Goal: Task Accomplishment & Management: Manage account settings

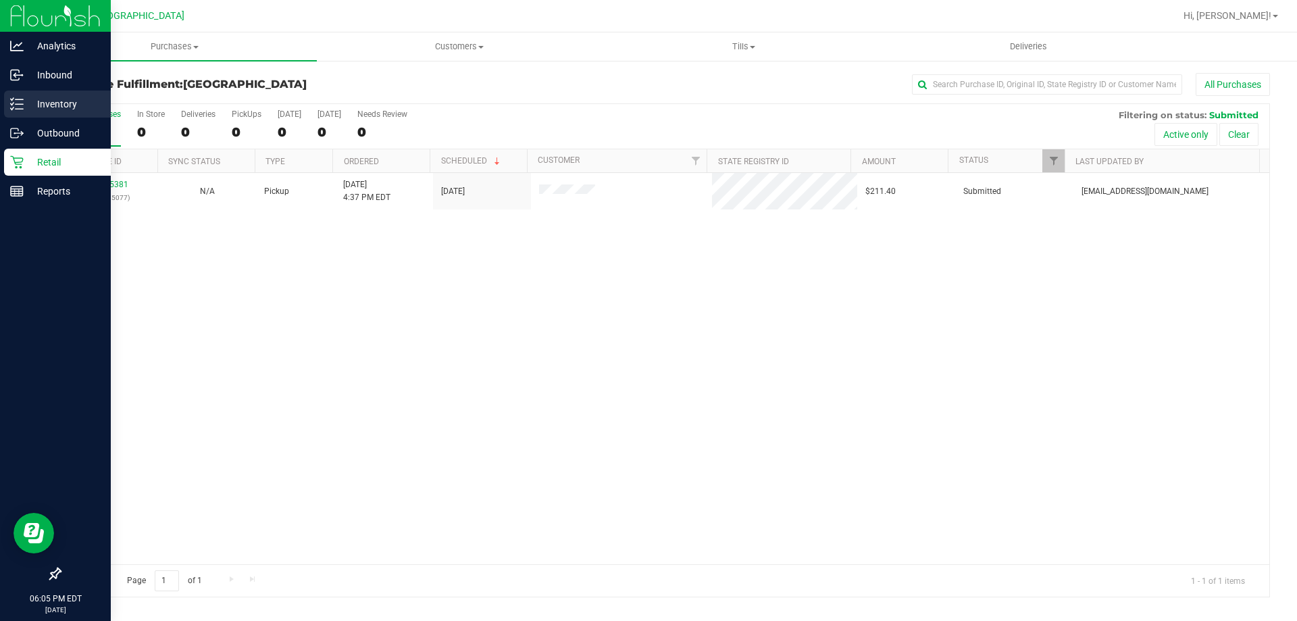
click at [3, 107] on link "Inventory" at bounding box center [55, 105] width 111 height 29
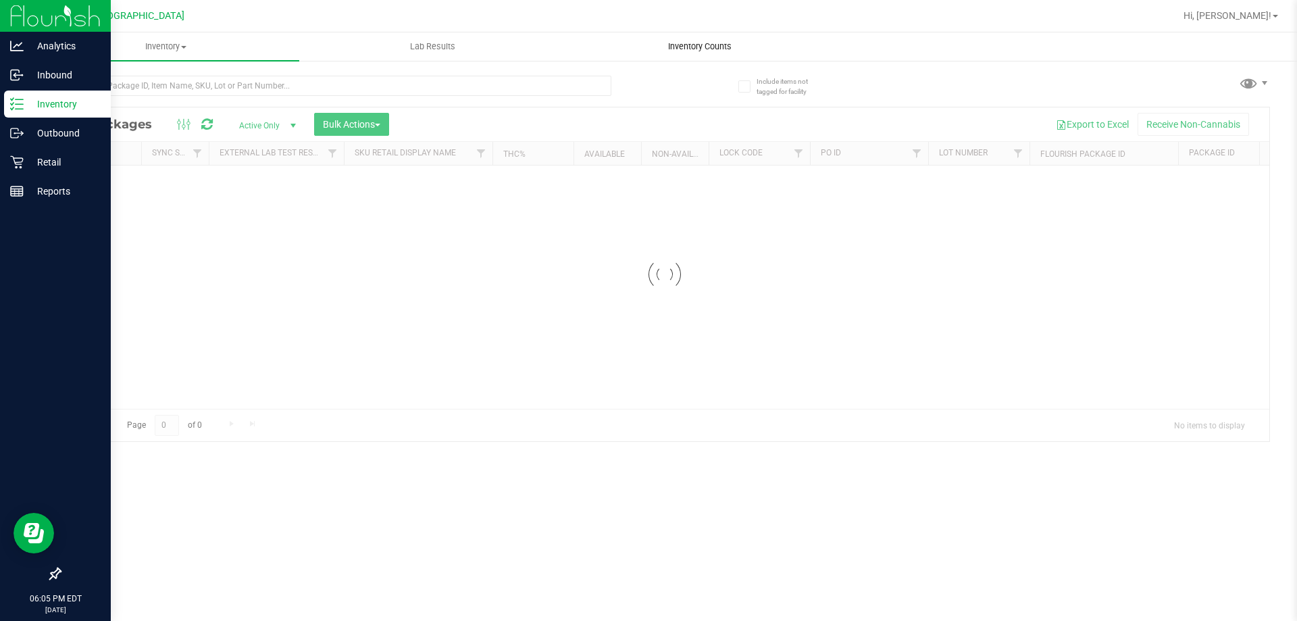
click at [644, 47] on div "Inventory All packages All inventory Waste log Create inventory Lab Results Inv…" at bounding box center [664, 326] width 1265 height 589
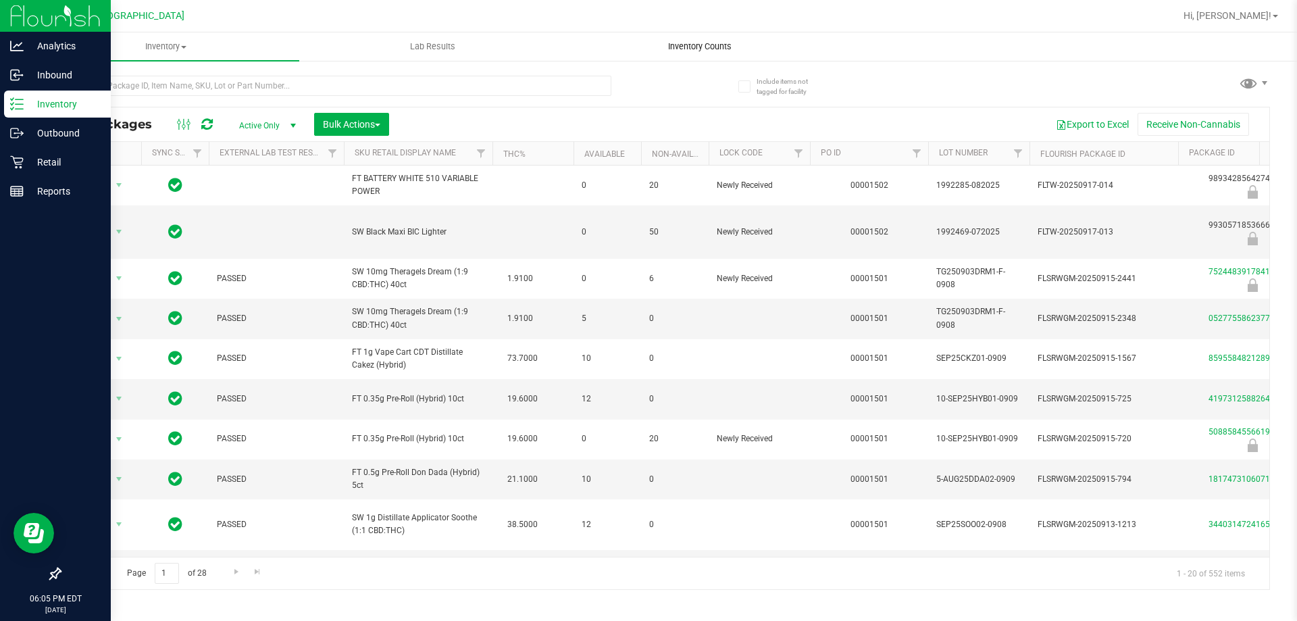
click at [694, 42] on span "Inventory Counts" at bounding box center [700, 47] width 100 height 12
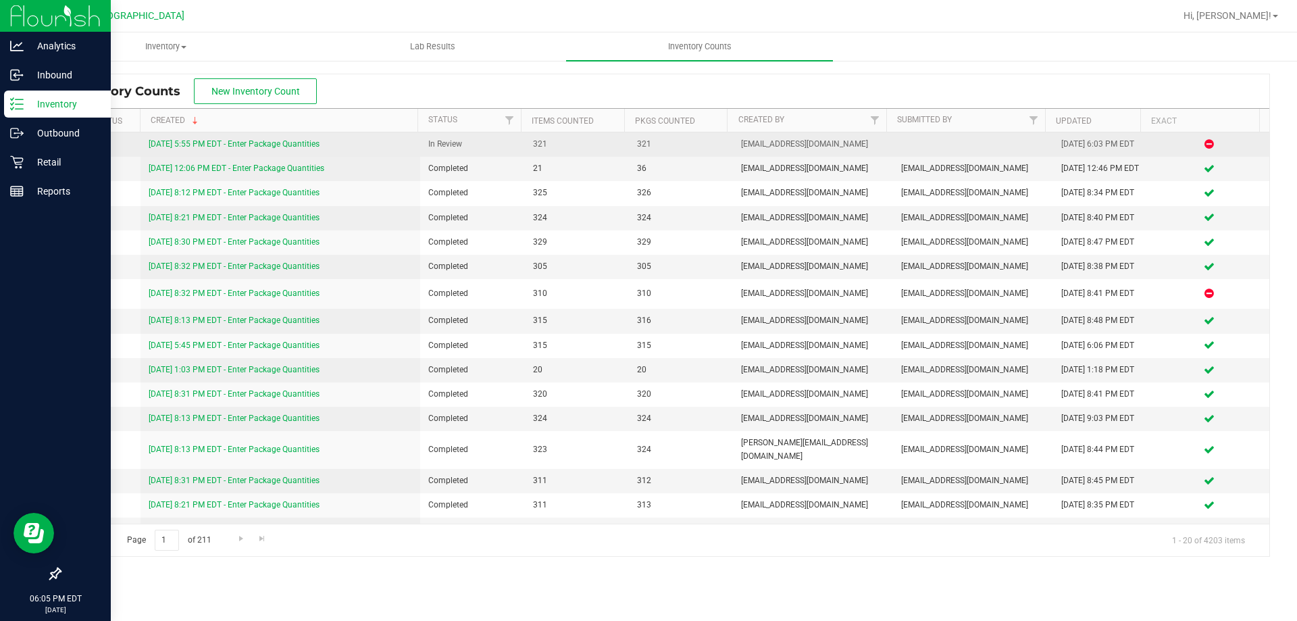
click at [180, 148] on link "[DATE] 5:55 PM EDT - Enter Package Quantities" at bounding box center [234, 143] width 171 height 9
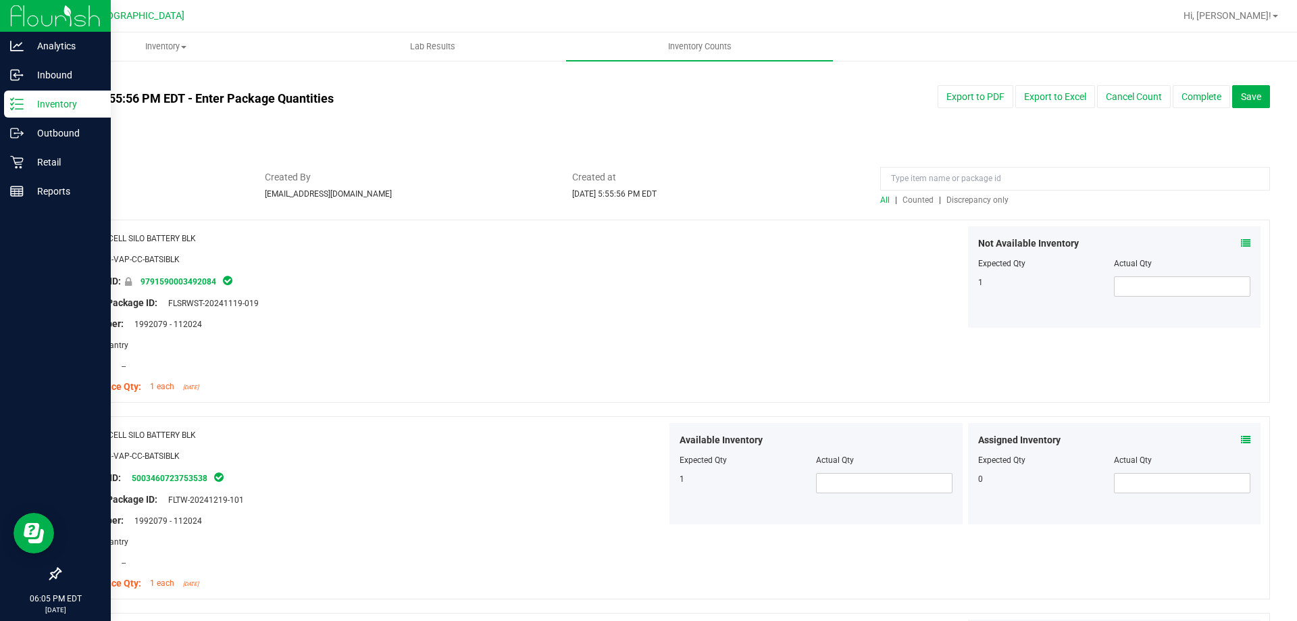
click at [959, 199] on span "Discrepancy only" at bounding box center [978, 199] width 62 height 9
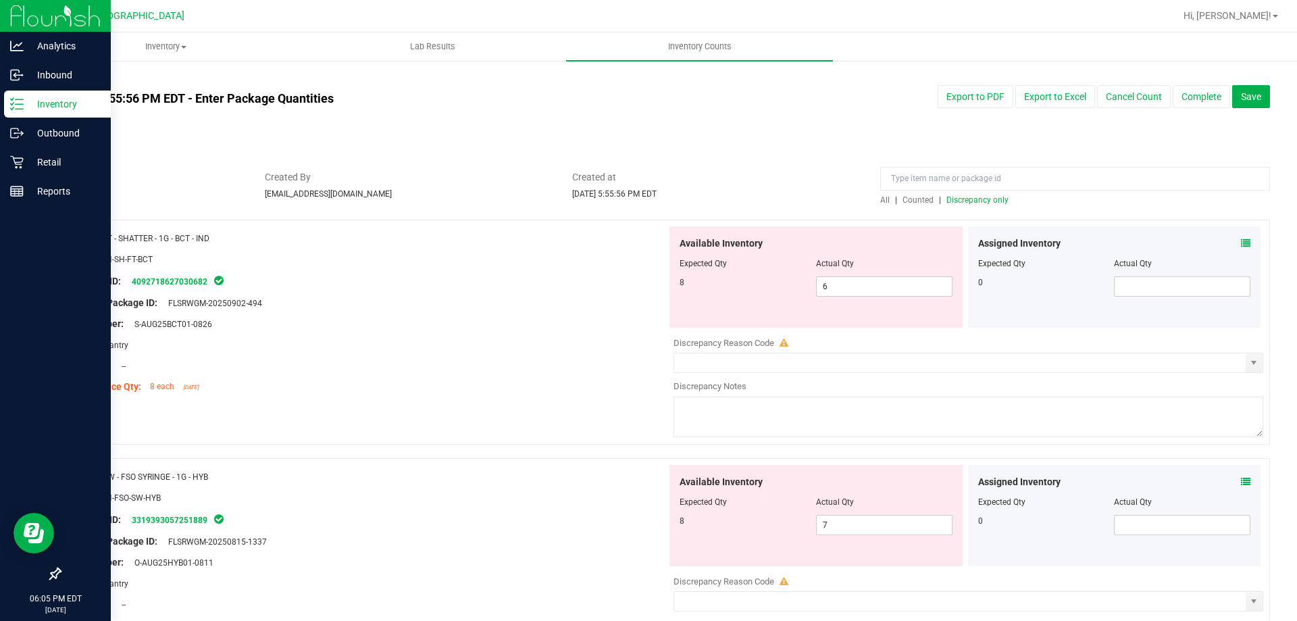
click at [384, 296] on div "Original Package ID: FLSRWGM-20250902-494" at bounding box center [368, 303] width 597 height 14
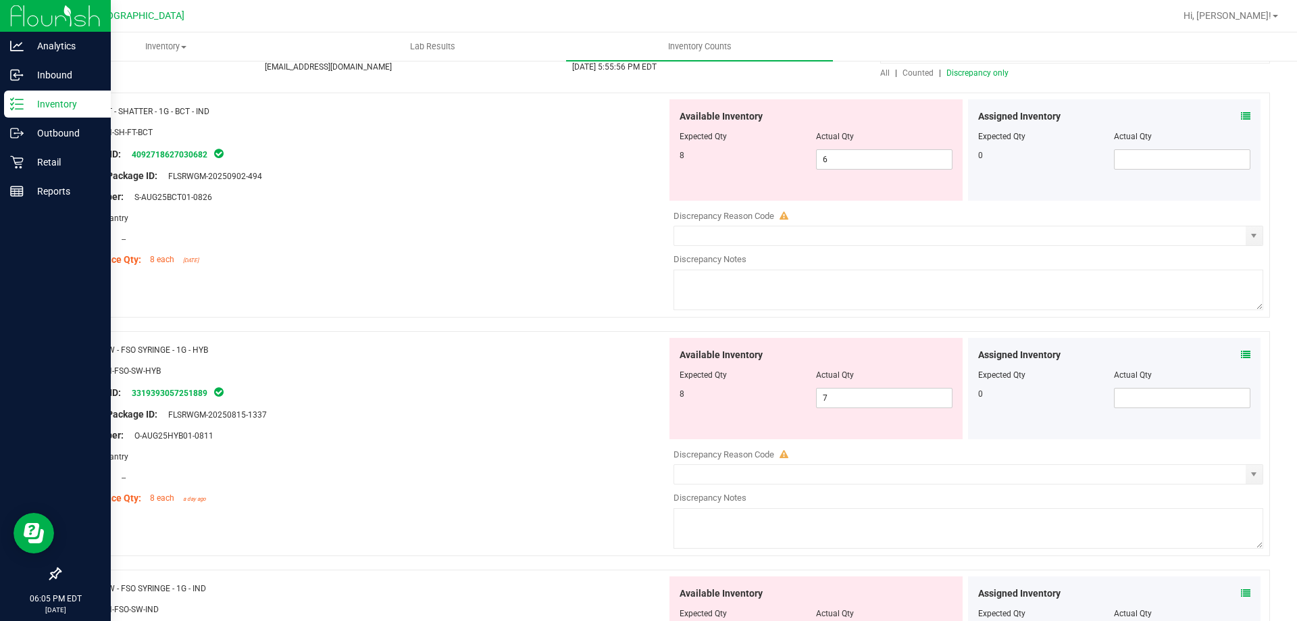
scroll to position [135, 0]
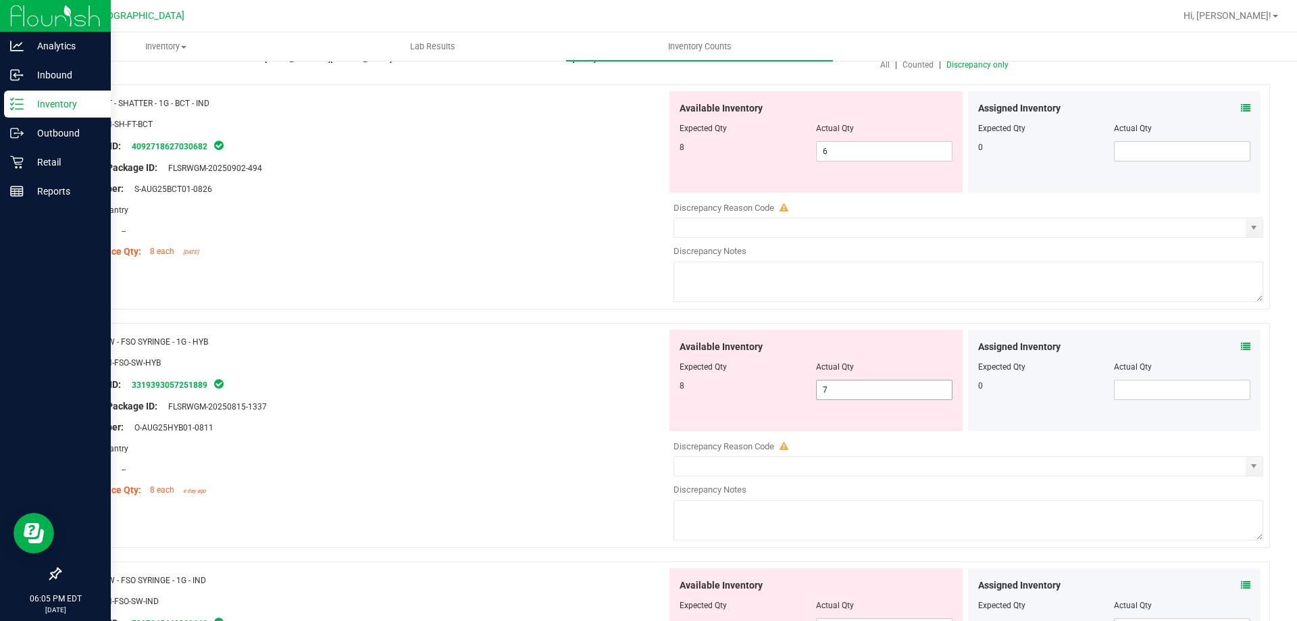
click at [848, 390] on span "7 7" at bounding box center [884, 390] width 136 height 20
click at [871, 151] on span "6 6" at bounding box center [884, 151] width 136 height 20
click at [871, 151] on input "6" at bounding box center [884, 151] width 135 height 19
type input "8"
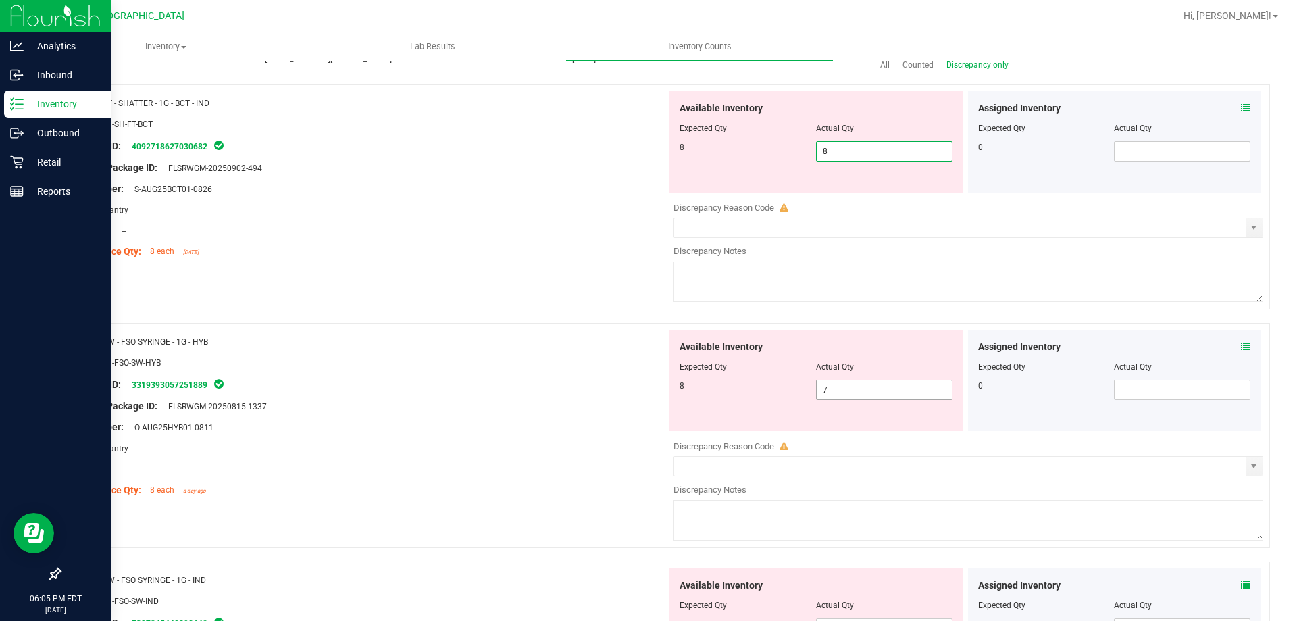
click at [832, 393] on div "Available Inventory Expected Qty Actual Qty 8 7 7" at bounding box center [965, 437] width 597 height 214
click at [832, 433] on div at bounding box center [969, 436] width 590 height 7
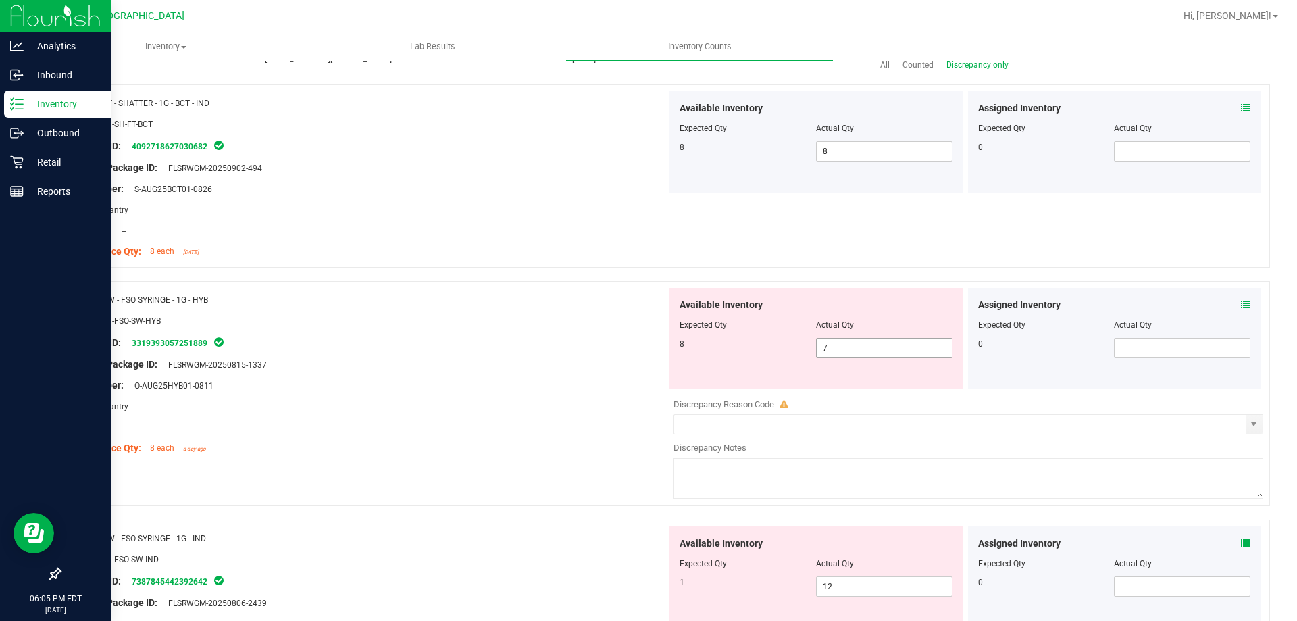
click at [843, 351] on span "7 7" at bounding box center [884, 348] width 136 height 20
type input "78"
click at [843, 351] on input "78" at bounding box center [884, 348] width 135 height 19
type input "78"
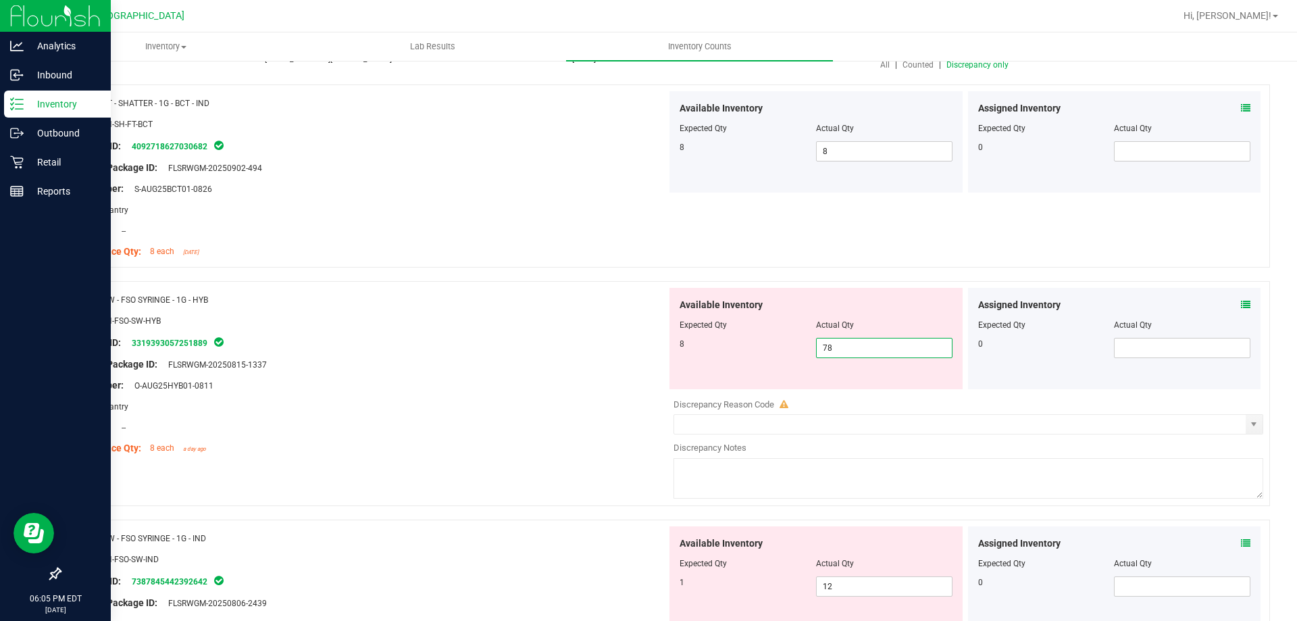
drag, startPoint x: 843, startPoint y: 351, endPoint x: 617, endPoint y: 345, distance: 225.7
click at [617, 345] on div "Package ID: 3319393057251889" at bounding box center [368, 342] width 597 height 16
click at [898, 349] on span "78 78" at bounding box center [884, 348] width 136 height 20
click at [898, 349] on input "78" at bounding box center [884, 348] width 135 height 19
type input "8"
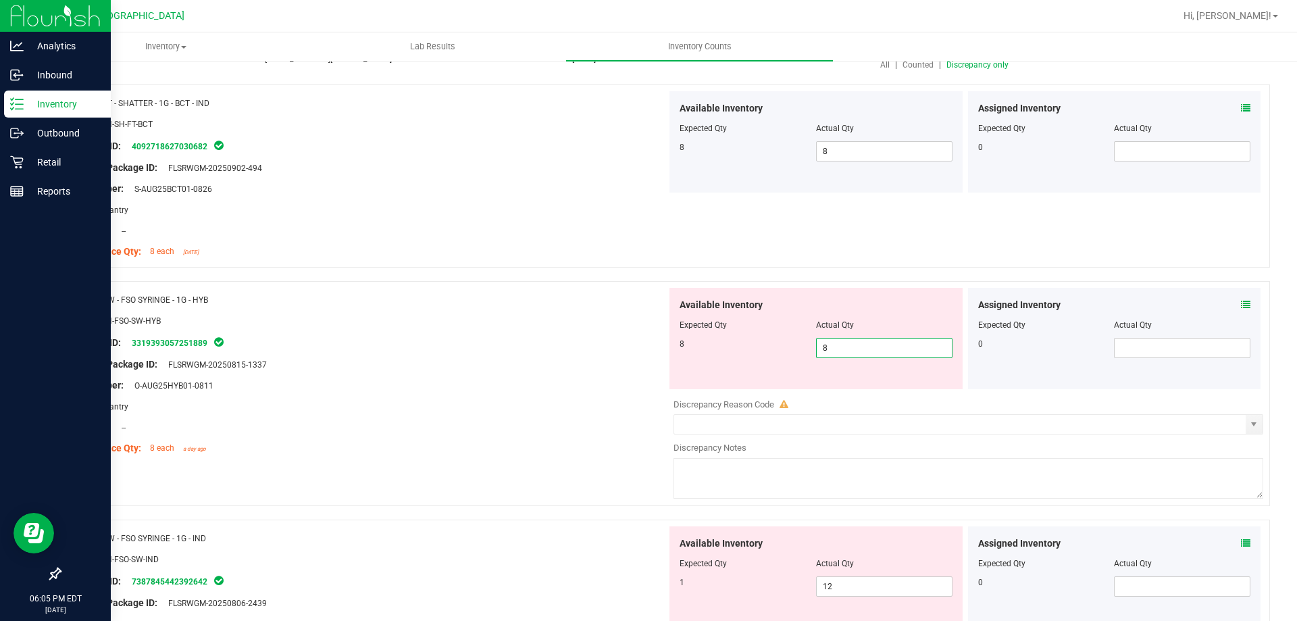
type input "8"
click at [622, 341] on div "Package ID: 3319393057251889" at bounding box center [368, 342] width 597 height 16
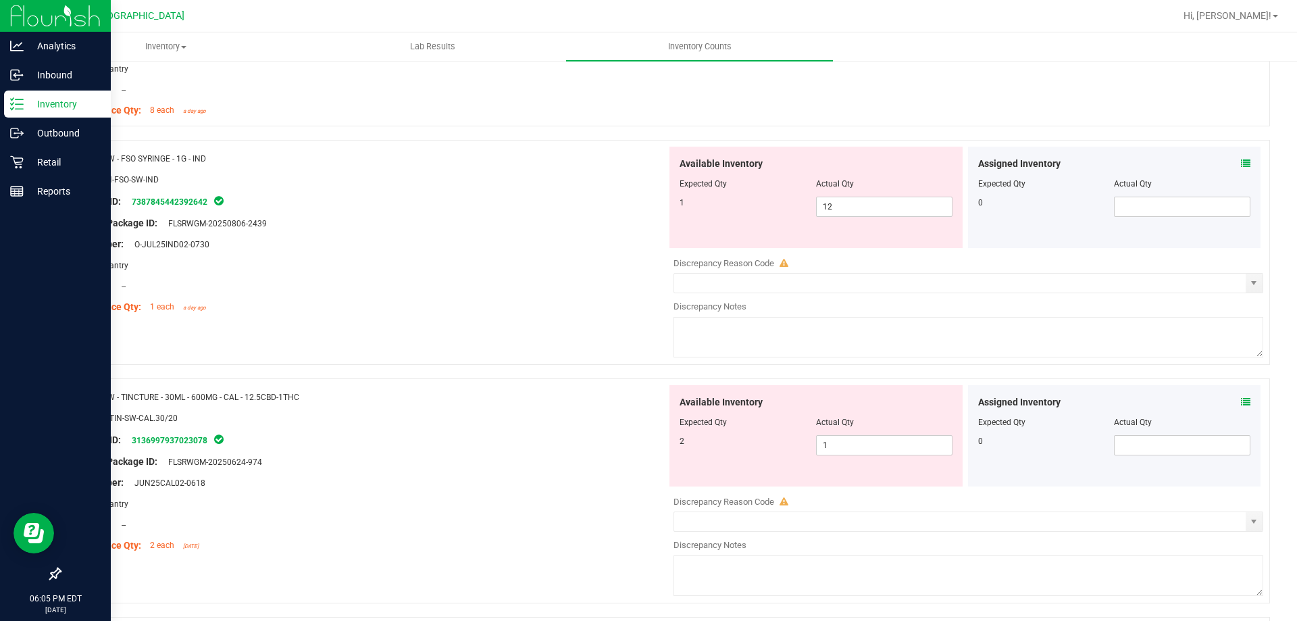
scroll to position [541, 0]
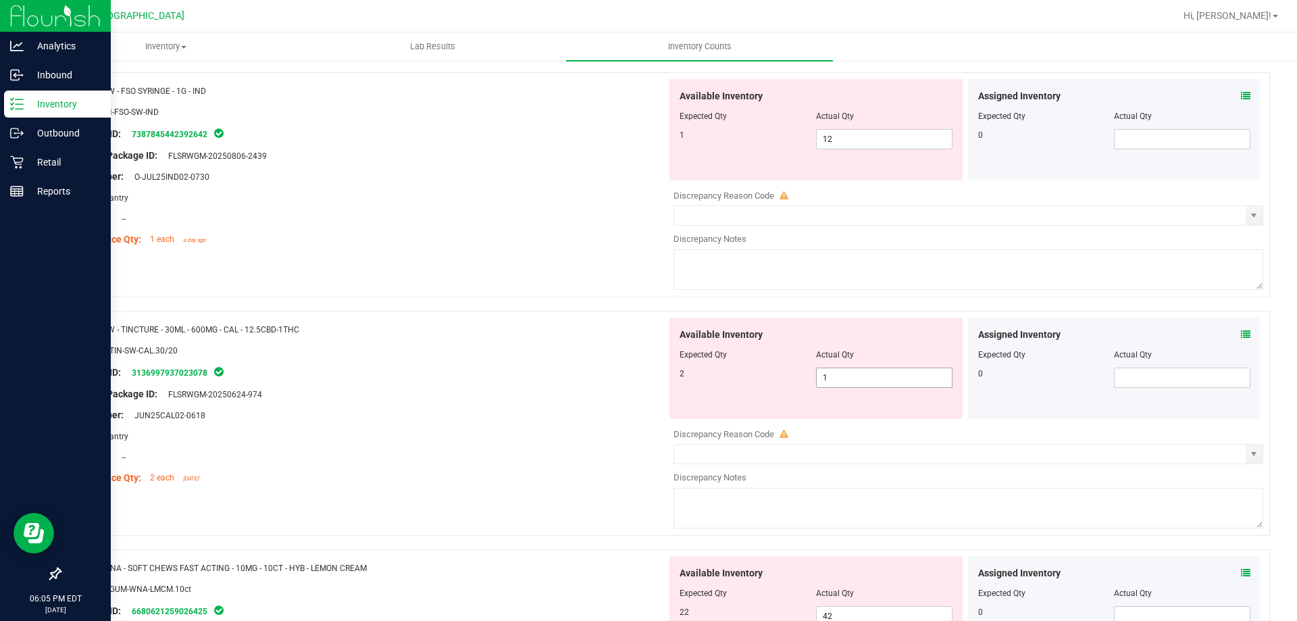
click at [864, 380] on span "1 1" at bounding box center [884, 378] width 136 height 20
click at [0, 0] on input "1" at bounding box center [0, 0] width 0 height 0
type input "2"
click at [528, 380] on div at bounding box center [368, 383] width 597 height 7
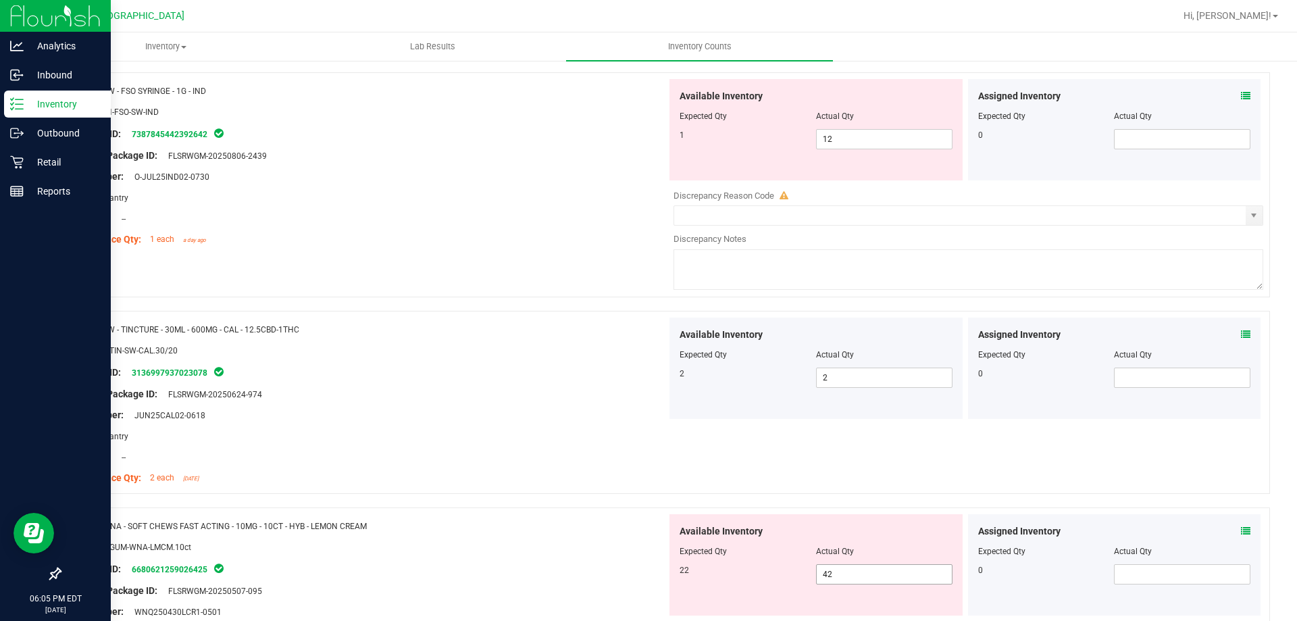
click at [817, 566] on span "42 42" at bounding box center [884, 574] width 136 height 20
click at [817, 566] on input "42" at bounding box center [884, 574] width 135 height 19
type input "22"
click at [543, 459] on div "Location: --" at bounding box center [368, 457] width 597 height 14
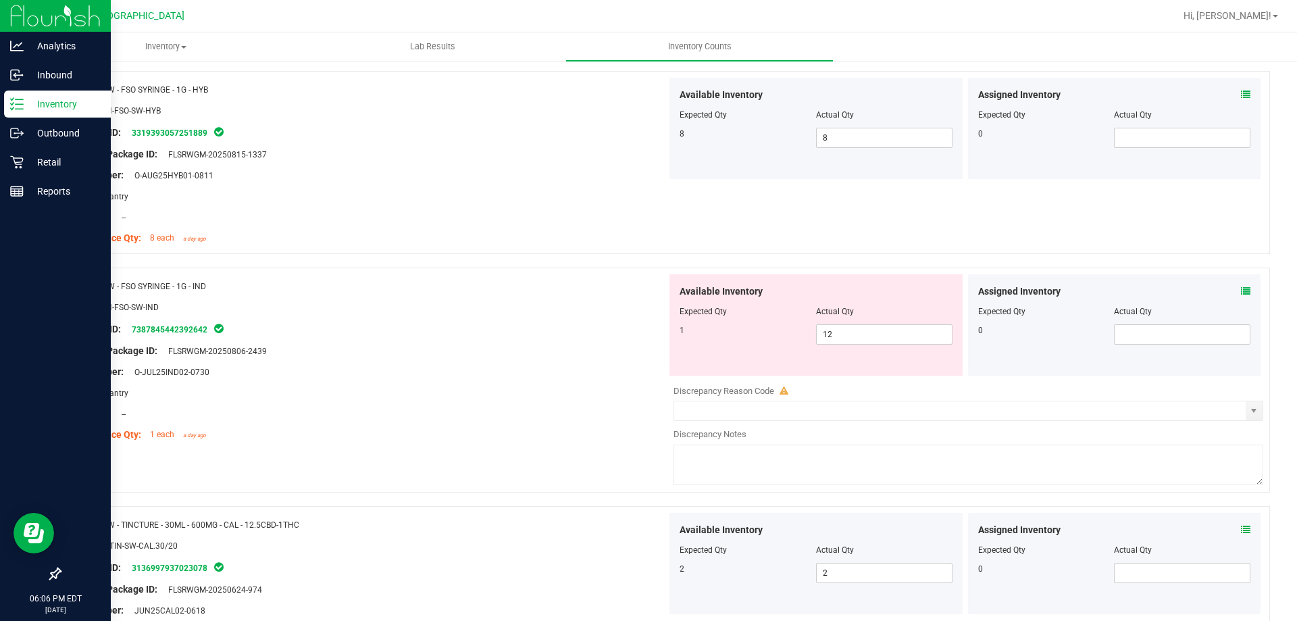
scroll to position [332, 0]
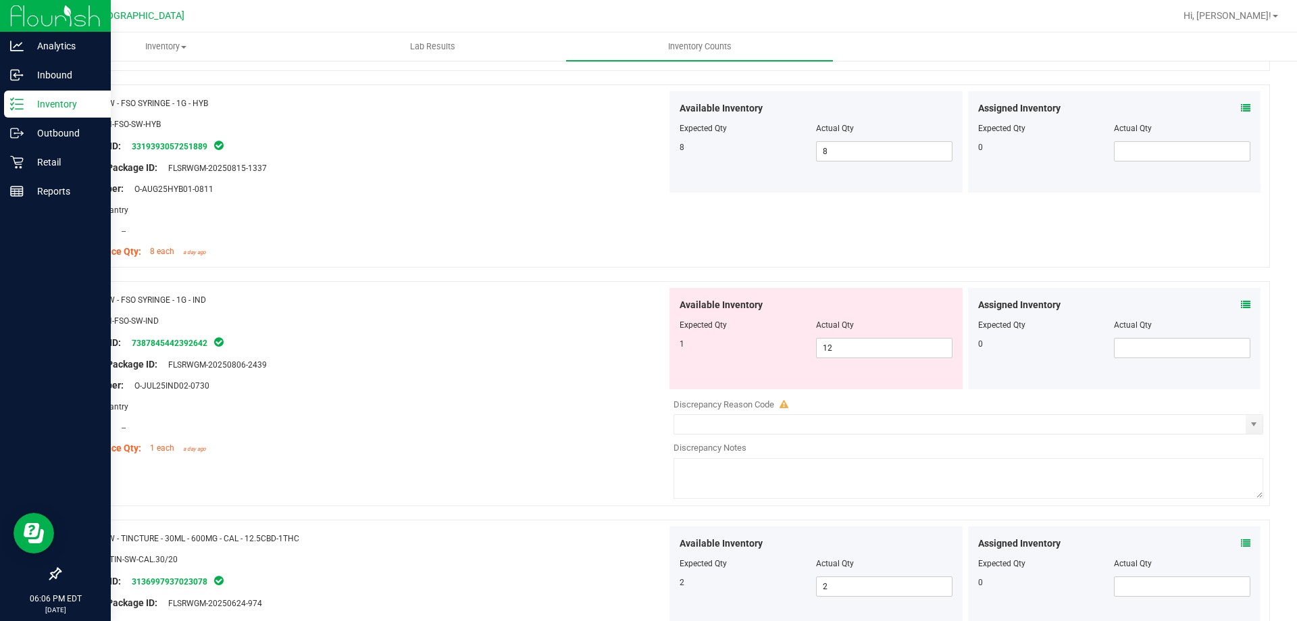
click at [182, 299] on span "SW - FSO SYRINGE - 1G - IND" at bounding box center [154, 299] width 103 height 9
copy div "Name: SW - FSO SYRINGE - 1G - [GEOGRAPHIC_DATA]"
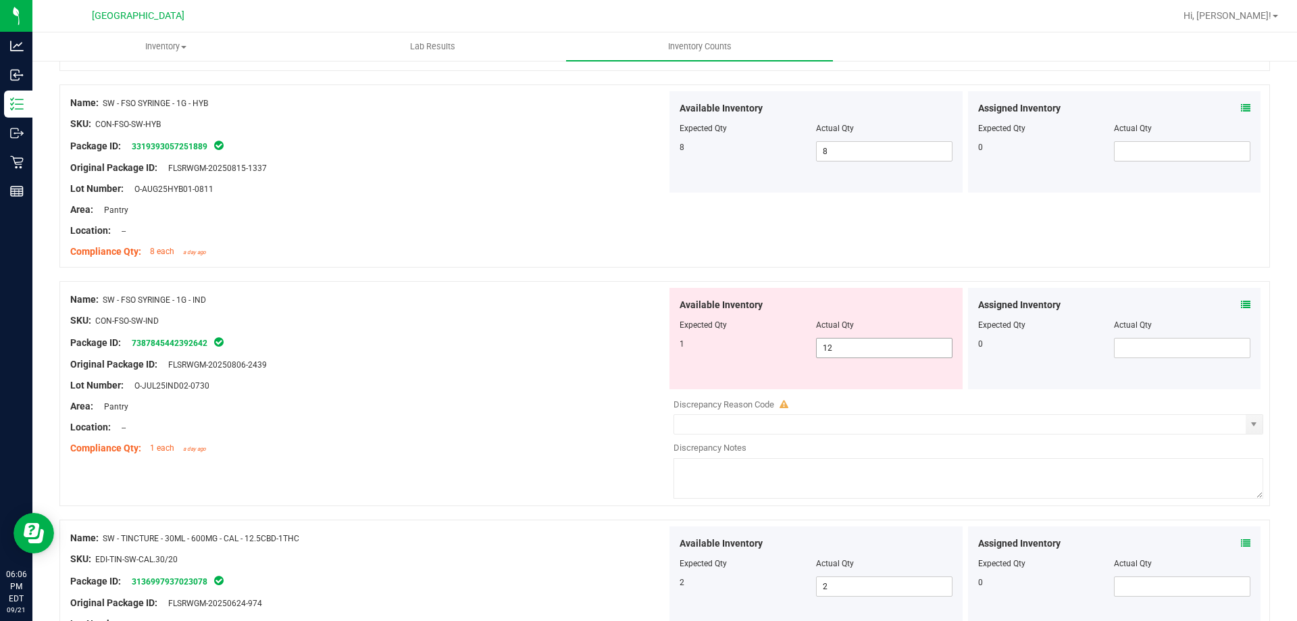
click at [826, 344] on span "12 12" at bounding box center [884, 348] width 136 height 20
click at [826, 343] on input "12" at bounding box center [884, 348] width 135 height 19
type input "1"
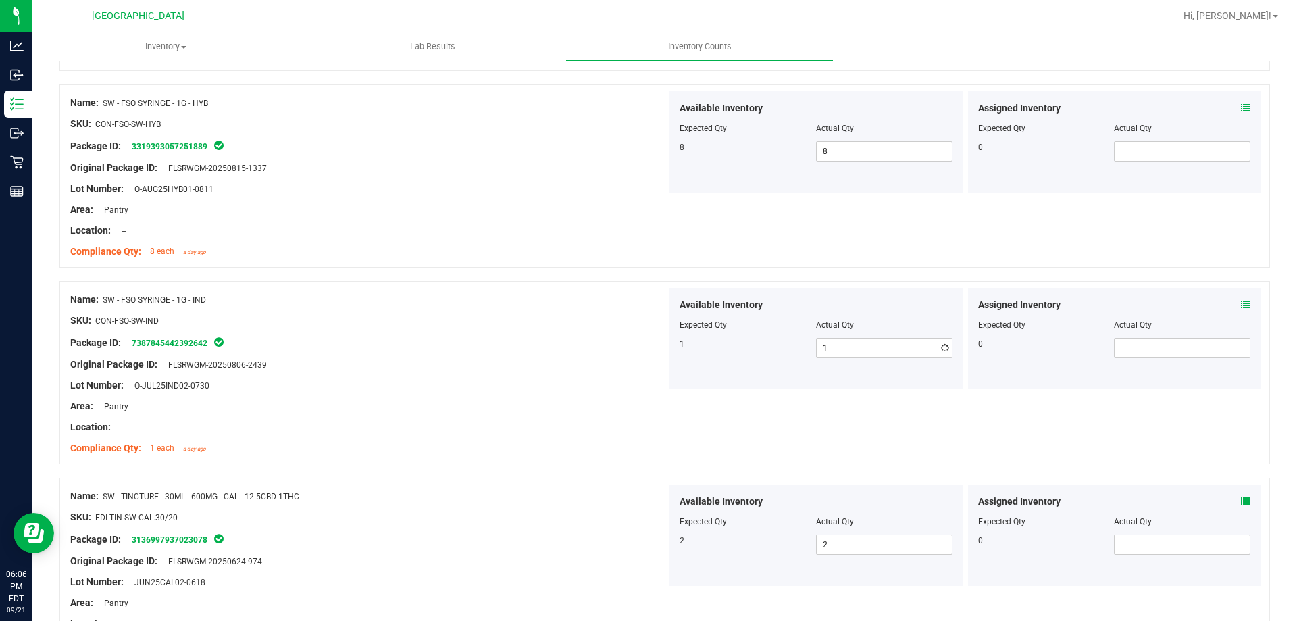
click at [580, 389] on div "Lot Number: O-JUL25IND02-0730" at bounding box center [368, 385] width 597 height 14
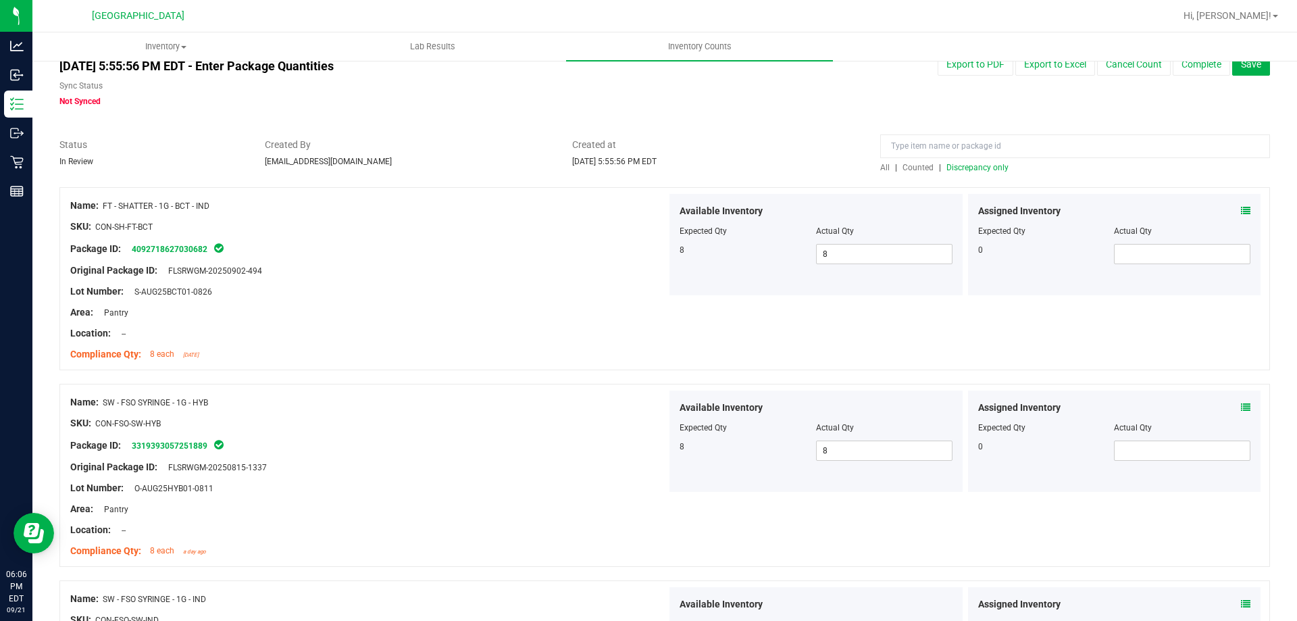
scroll to position [0, 0]
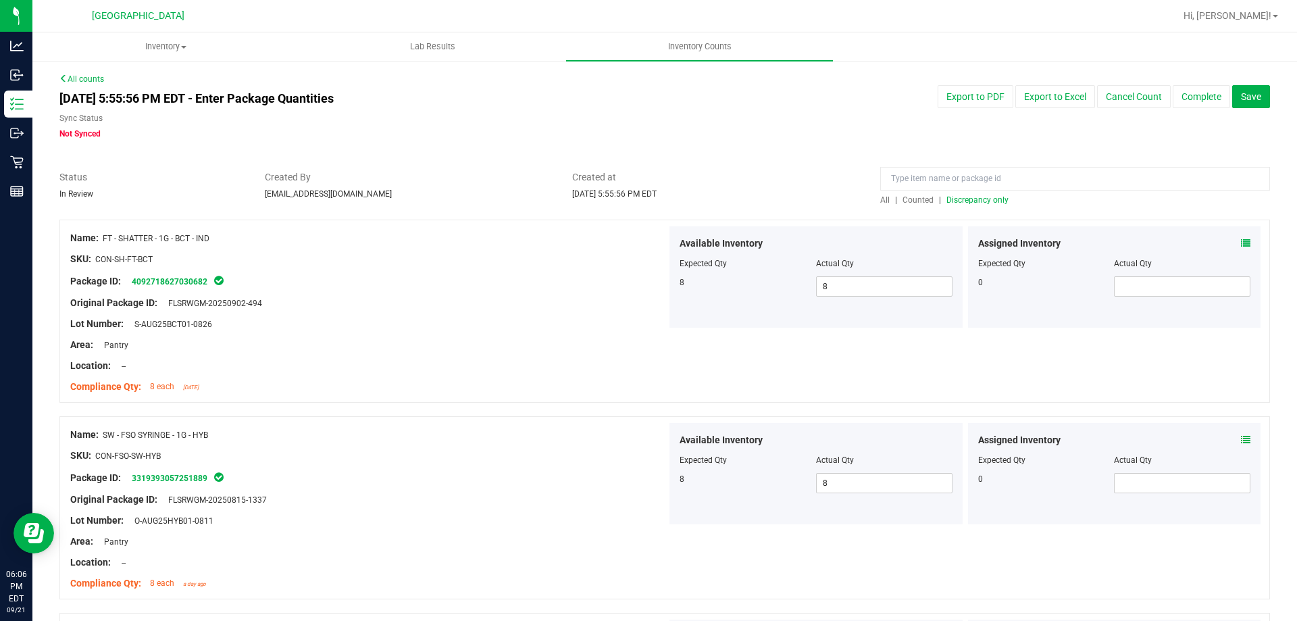
click at [924, 199] on span "Counted" at bounding box center [918, 199] width 31 height 9
click at [964, 197] on span "Discrepancy only" at bounding box center [978, 199] width 62 height 9
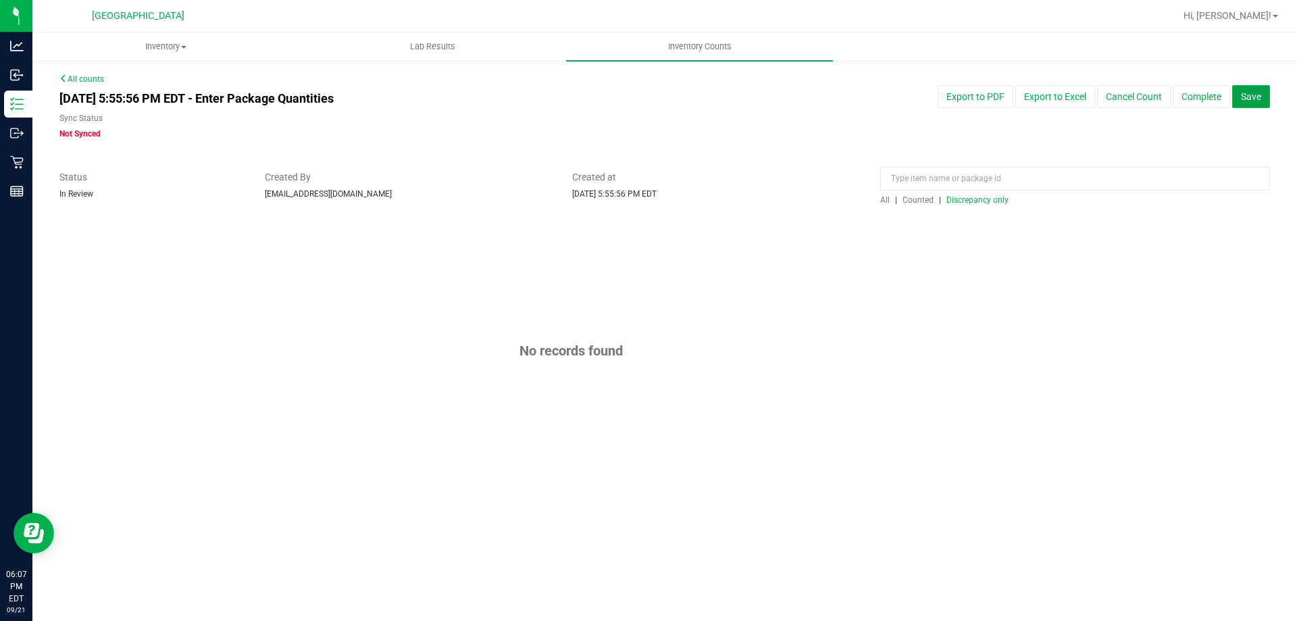
click at [1257, 95] on span "Save" at bounding box center [1251, 96] width 20 height 11
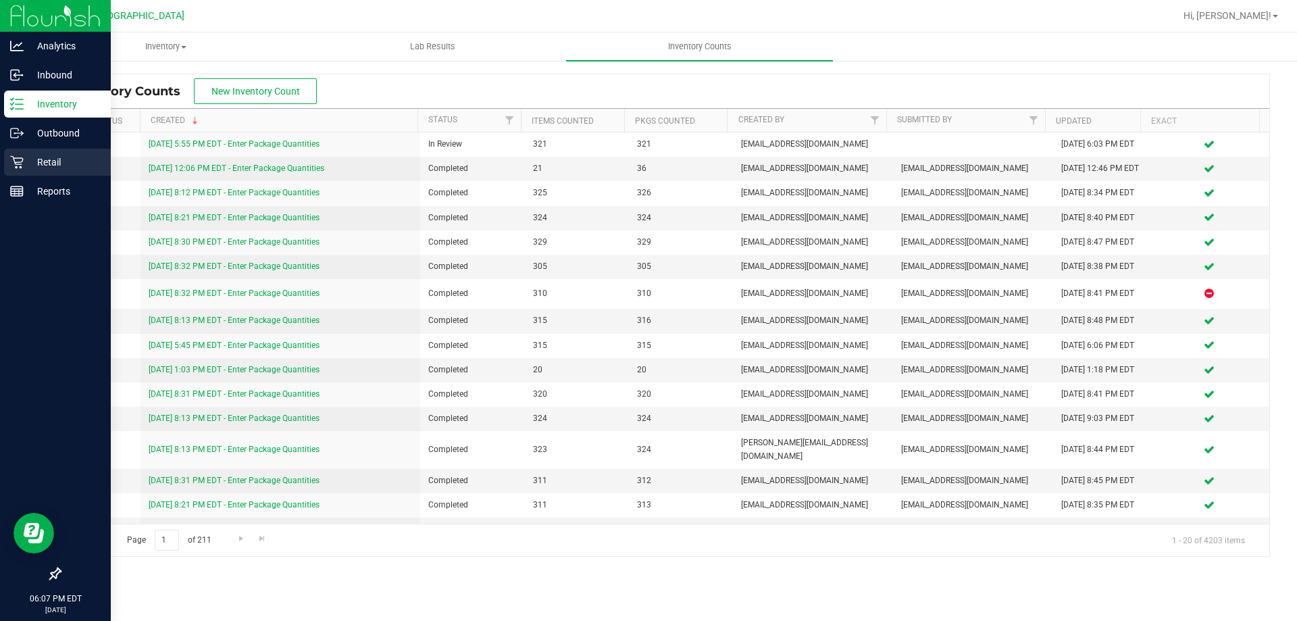
click at [28, 168] on p "Retail" at bounding box center [64, 162] width 81 height 16
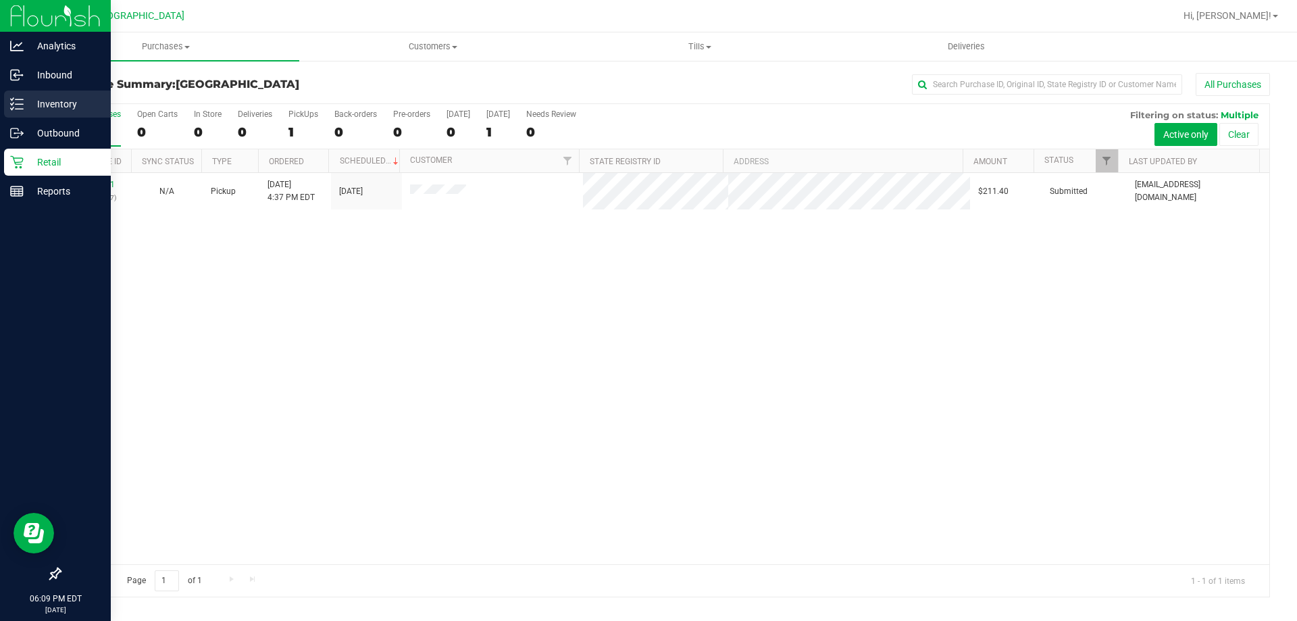
click at [16, 113] on div "Inventory" at bounding box center [57, 104] width 107 height 27
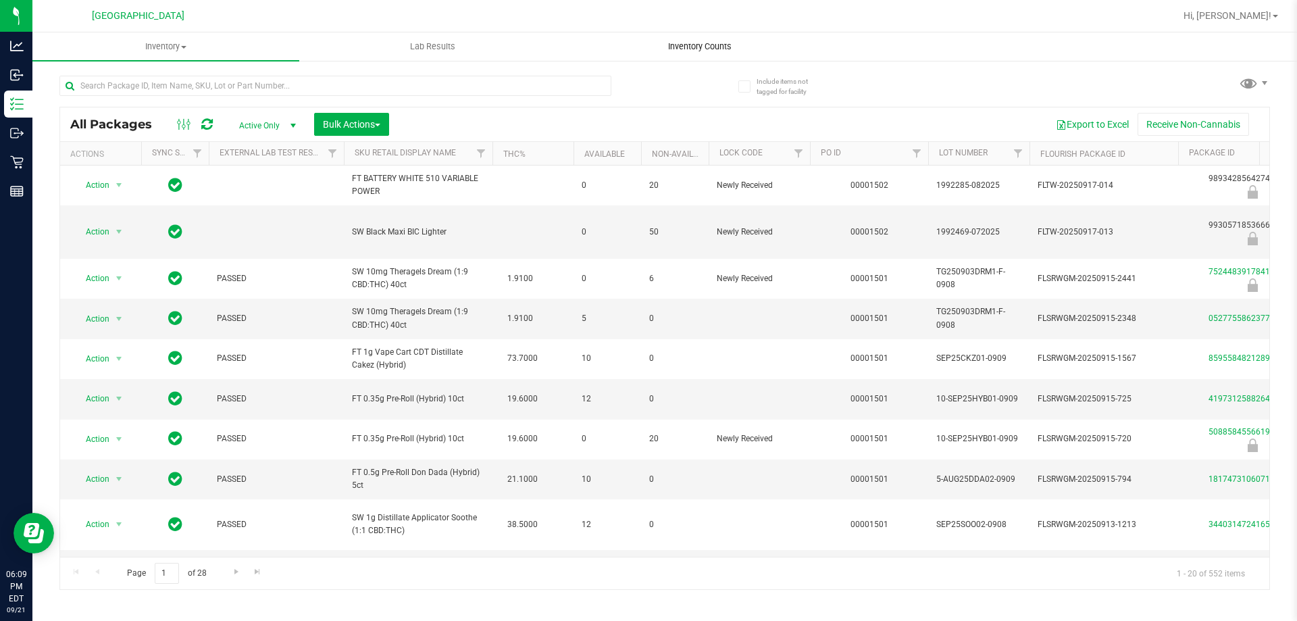
click at [718, 43] on span "Inventory Counts" at bounding box center [700, 47] width 100 height 12
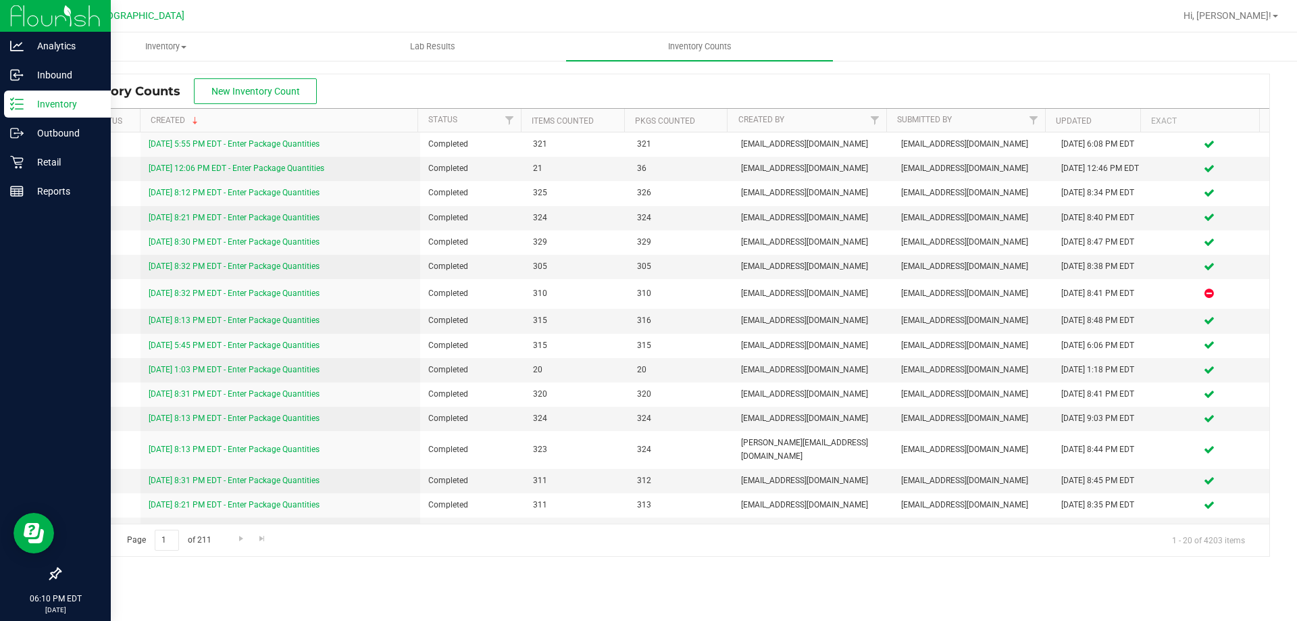
click at [56, 107] on p "Inventory" at bounding box center [64, 104] width 81 height 16
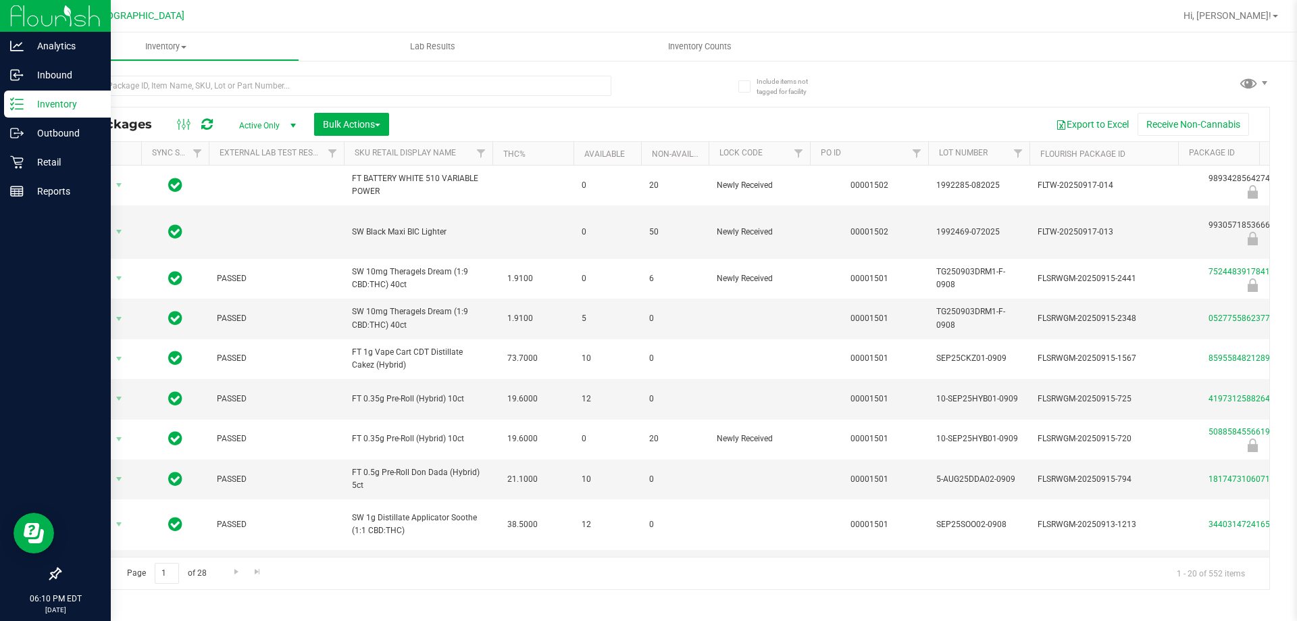
click at [0, 91] on link "Inventory" at bounding box center [55, 105] width 111 height 29
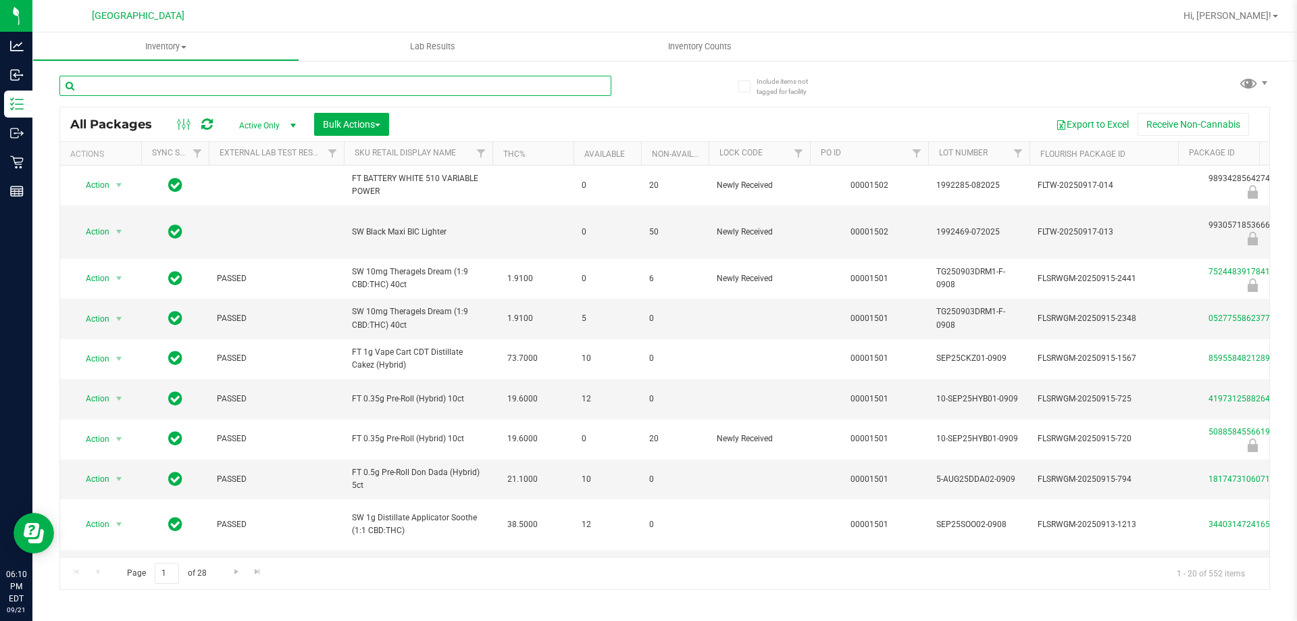
click at [138, 87] on input "text" at bounding box center [335, 86] width 552 height 20
type input "2347086229125006"
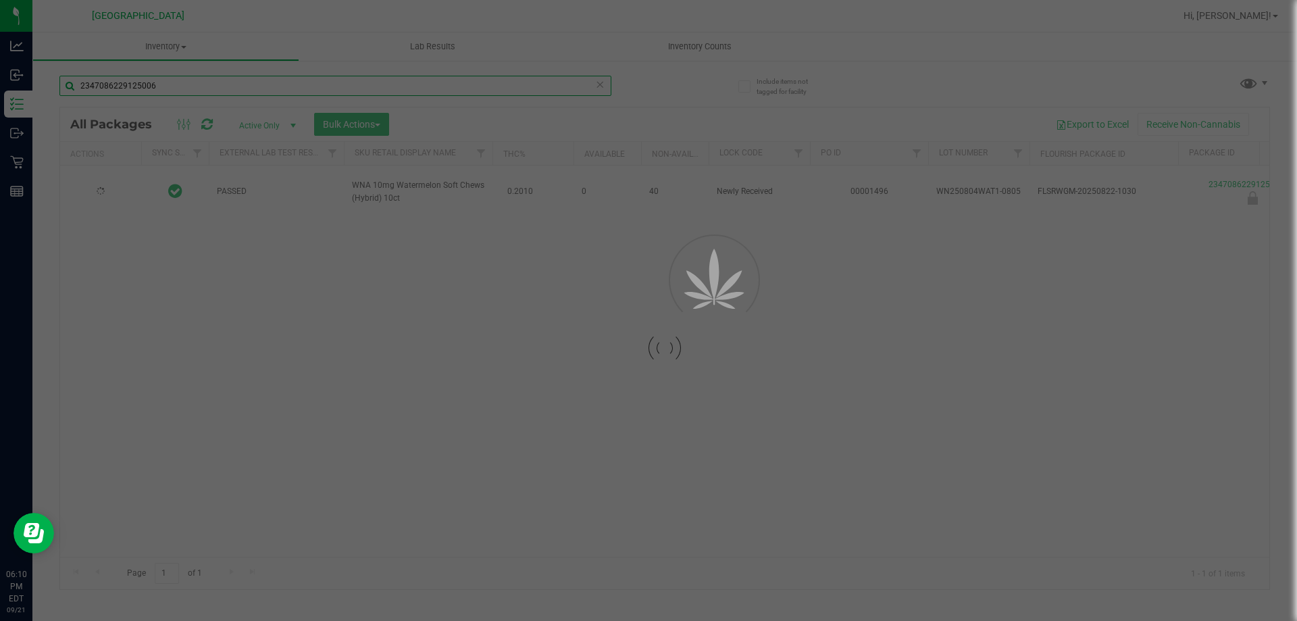
type input "[DATE]"
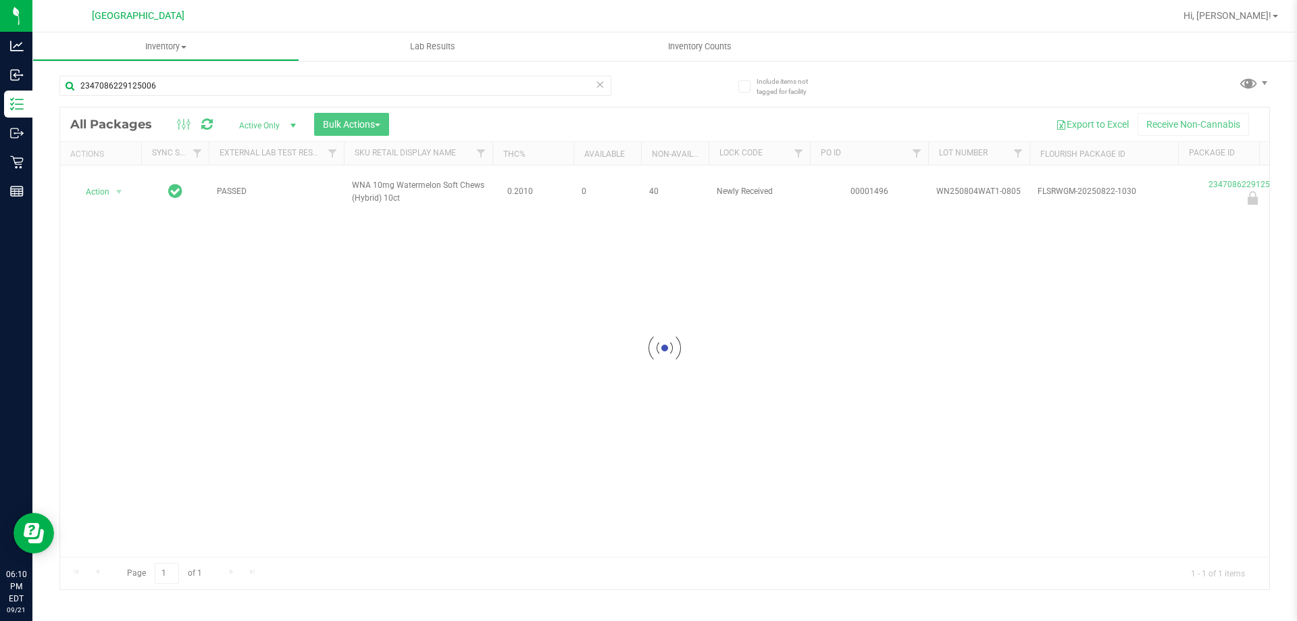
click at [120, 186] on div at bounding box center [665, 348] width 1210 height 482
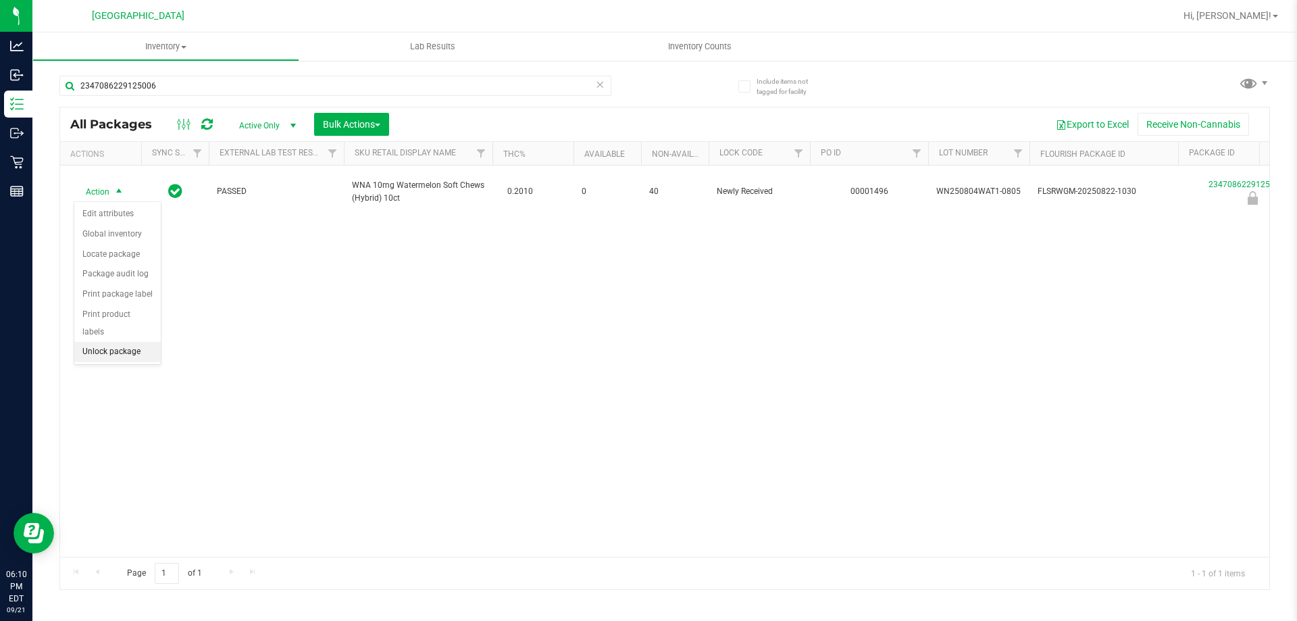
click at [105, 342] on li "Unlock package" at bounding box center [117, 352] width 86 height 20
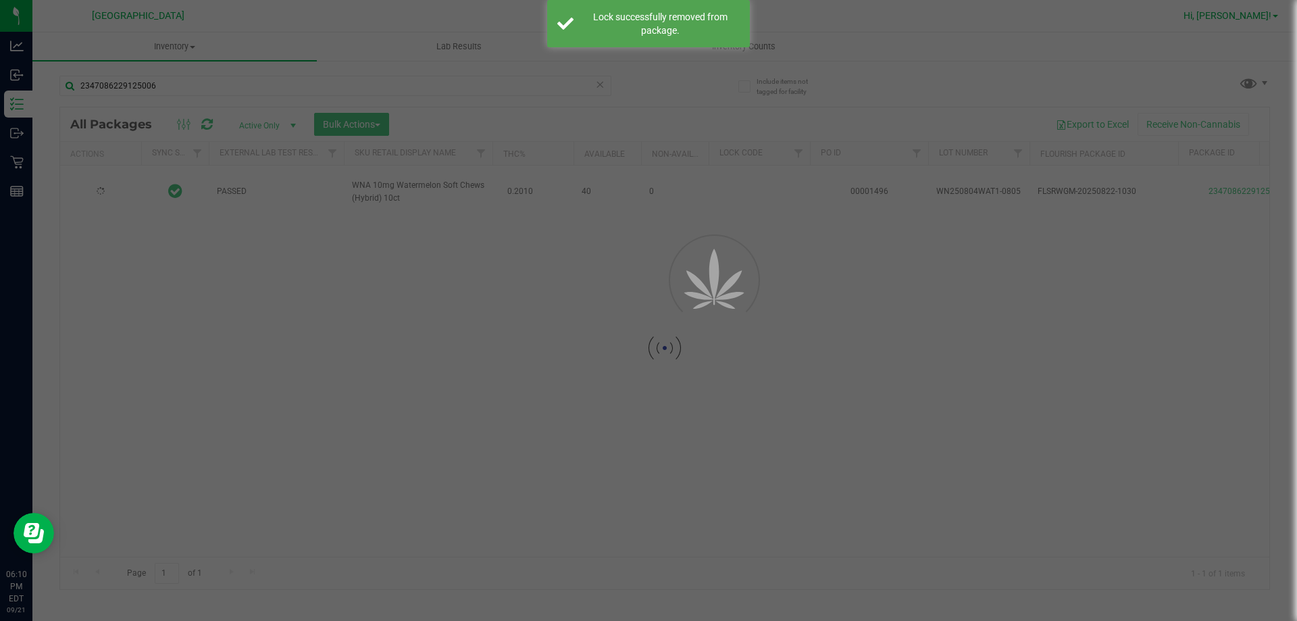
click at [1241, 19] on div at bounding box center [648, 310] width 1297 height 621
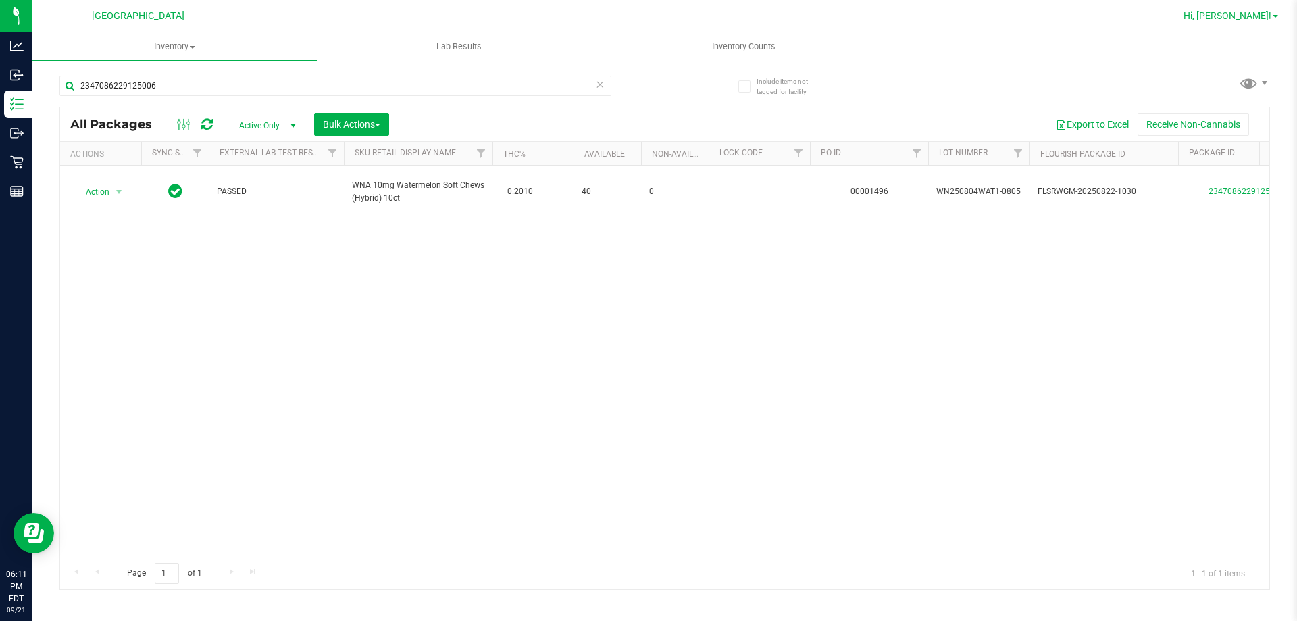
click at [1260, 18] on span "Hi, [PERSON_NAME]!" at bounding box center [1228, 15] width 88 height 11
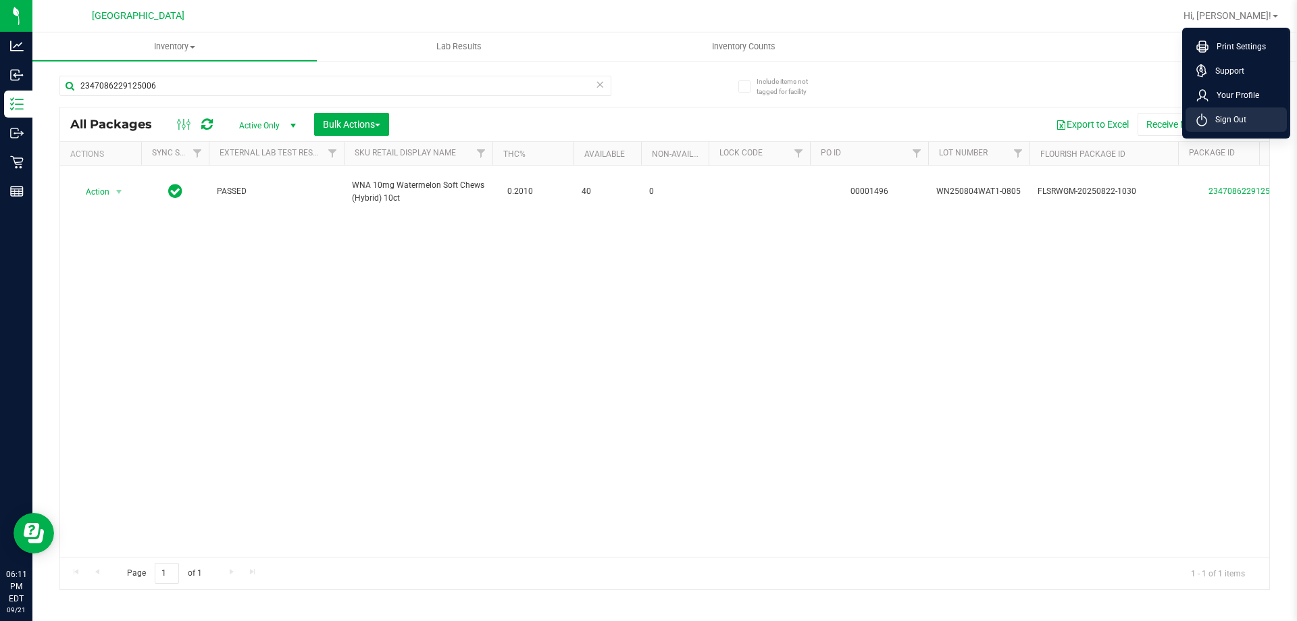
click at [1261, 126] on li "Sign Out" at bounding box center [1236, 119] width 101 height 24
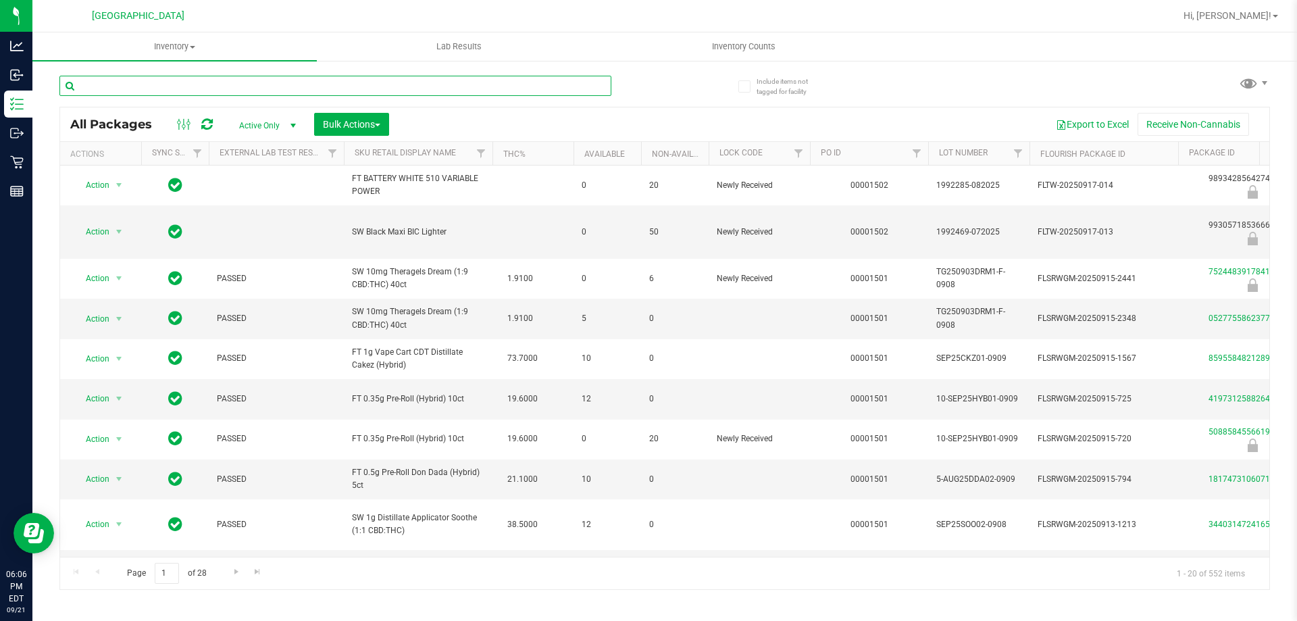
click at [191, 88] on input "text" at bounding box center [335, 86] width 552 height 20
paste input "Name: SW - FSO SYRINGE - 1G - [GEOGRAPHIC_DATA]"
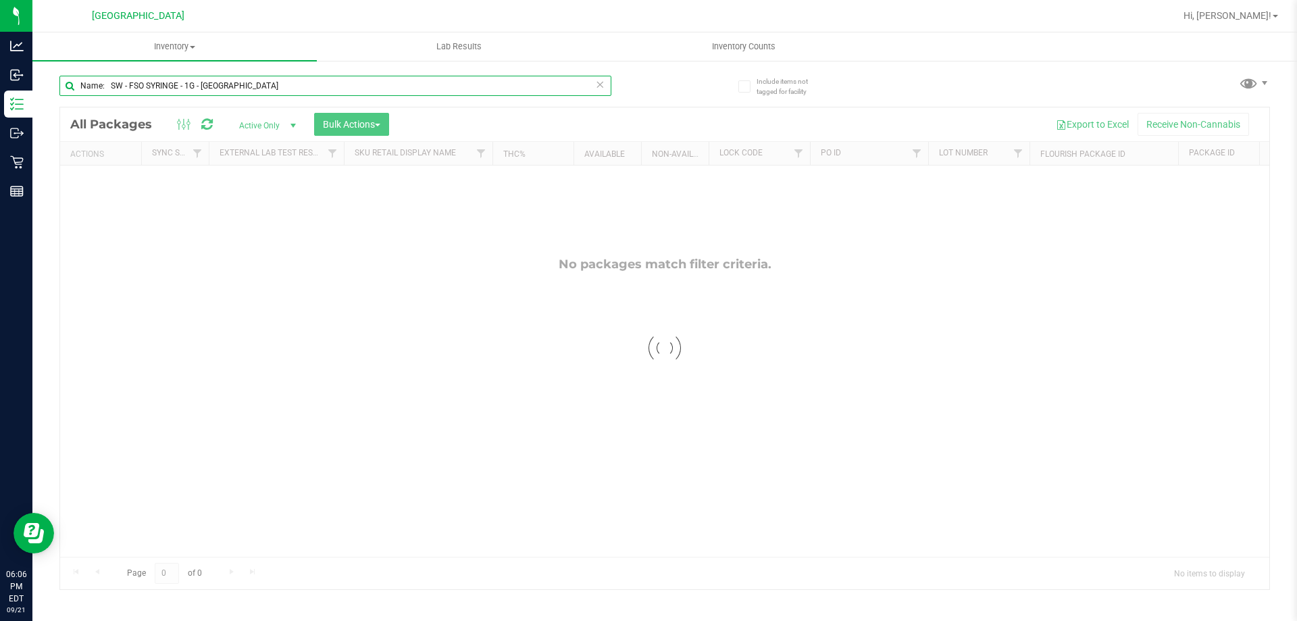
drag, startPoint x: 111, startPoint y: 86, endPoint x: 49, endPoint y: 66, distance: 65.4
click at [49, 66] on div "Include items not tagged for facility Name: SW - FSO SYRINGE - 1G - IND Loading…" at bounding box center [664, 265] width 1265 height 412
type input "SW - FSO SYRINGE - 1G - IND"
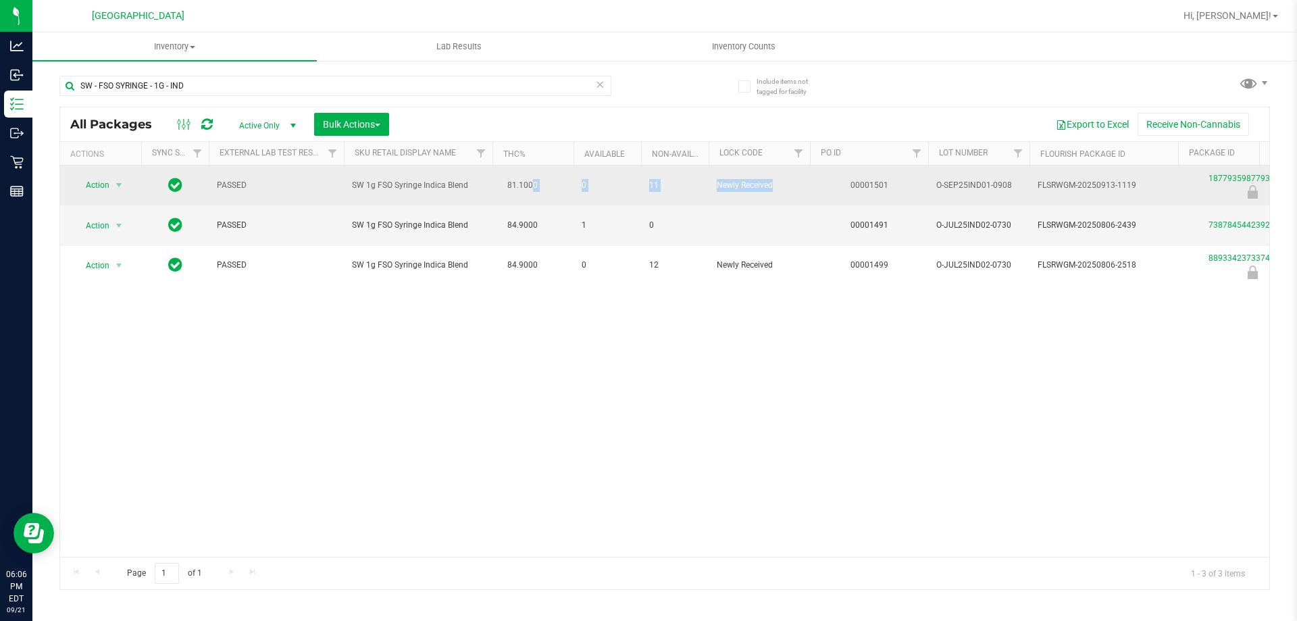
drag, startPoint x: 740, startPoint y: 185, endPoint x: 513, endPoint y: 180, distance: 227.1
drag, startPoint x: 673, startPoint y: 227, endPoint x: 546, endPoint y: 176, distance: 136.8
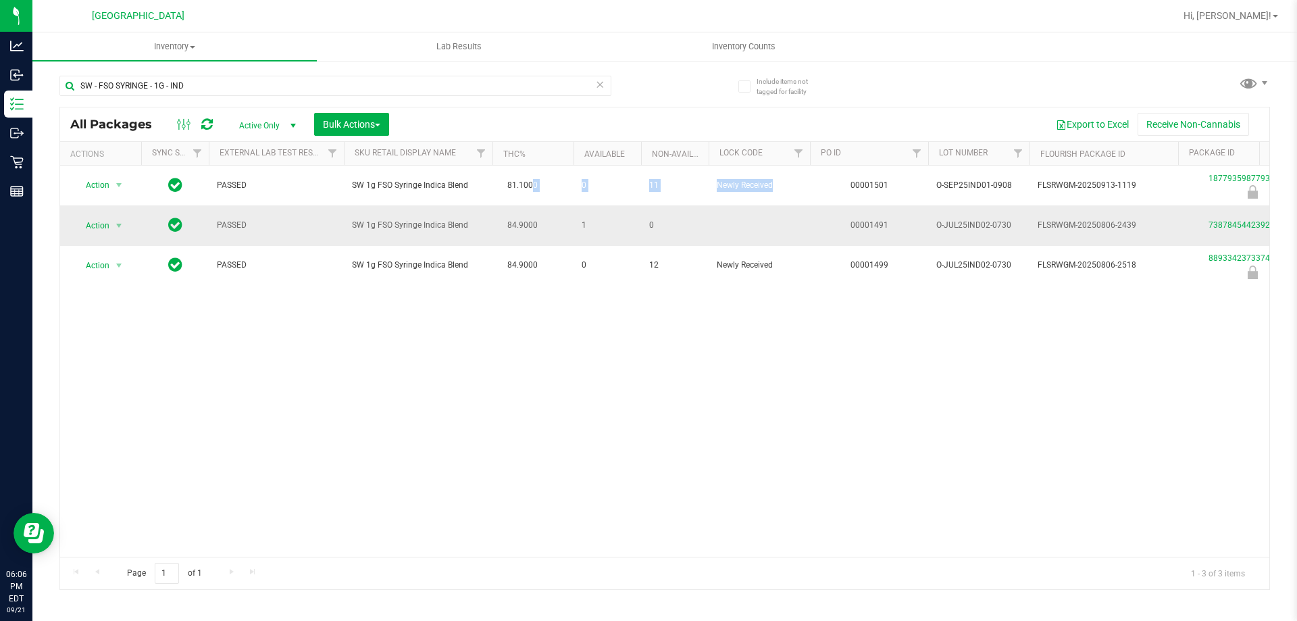
click at [616, 236] on td "1" at bounding box center [608, 225] width 68 height 40
